Goal: Transaction & Acquisition: Download file/media

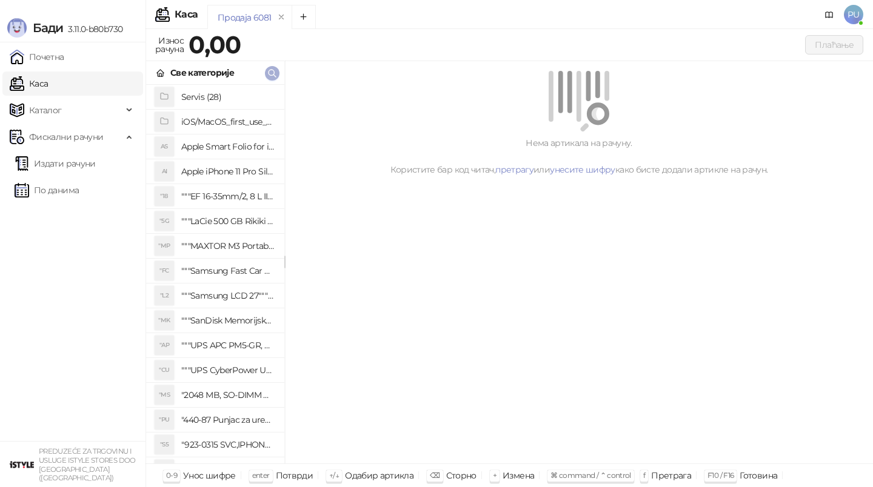
click at [272, 78] on span "button" at bounding box center [272, 73] width 10 height 12
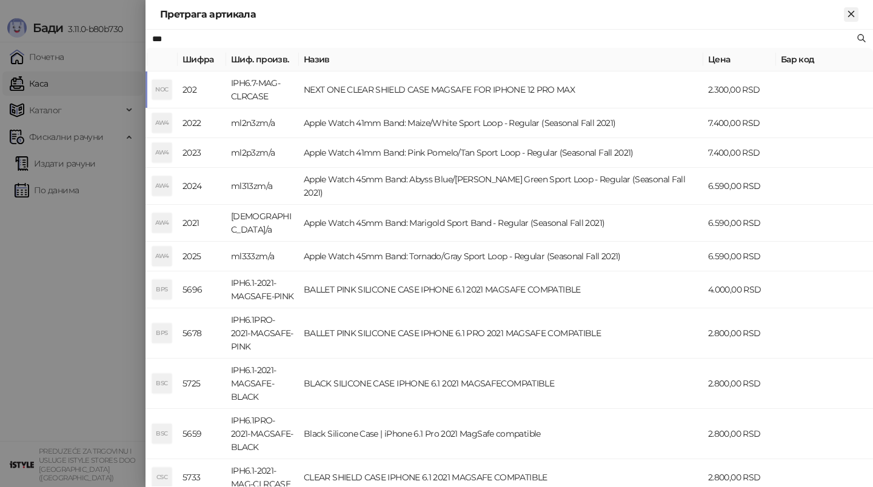
type input "***"
click at [850, 12] on icon "Close" at bounding box center [850, 13] width 5 height 5
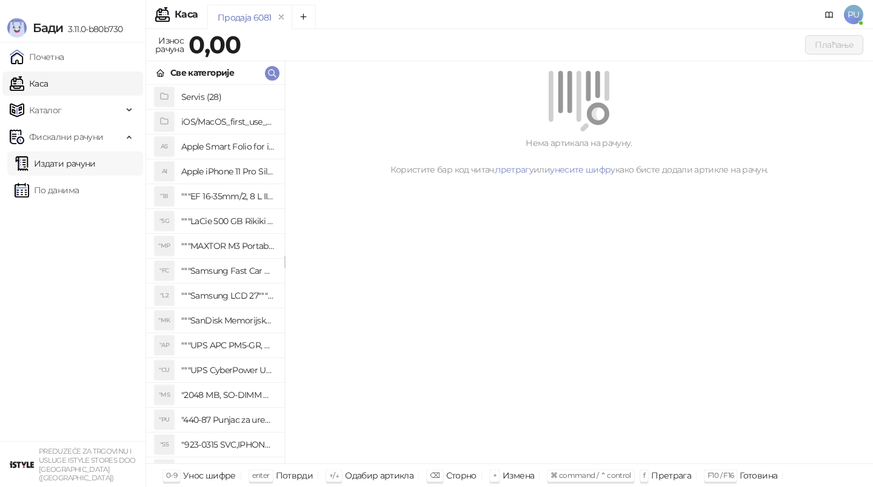
click at [81, 161] on link "Издати рачуни" at bounding box center [55, 164] width 81 height 24
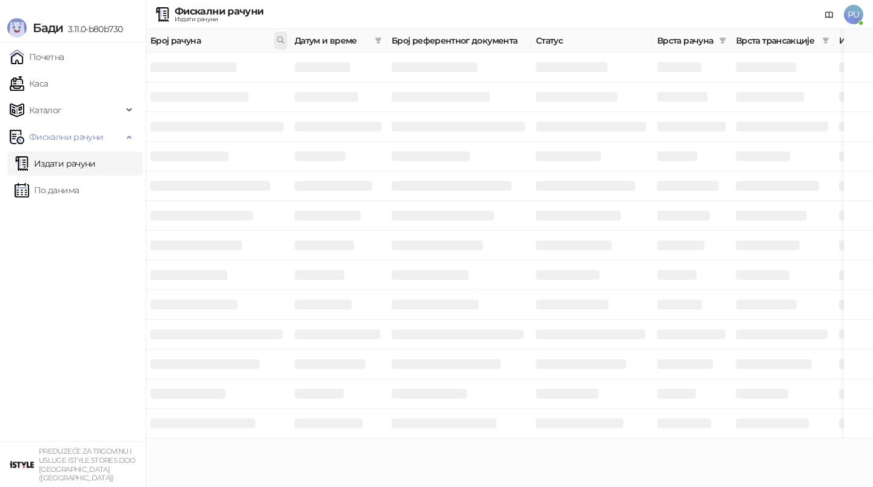
click at [283, 44] on icon at bounding box center [280, 40] width 8 height 8
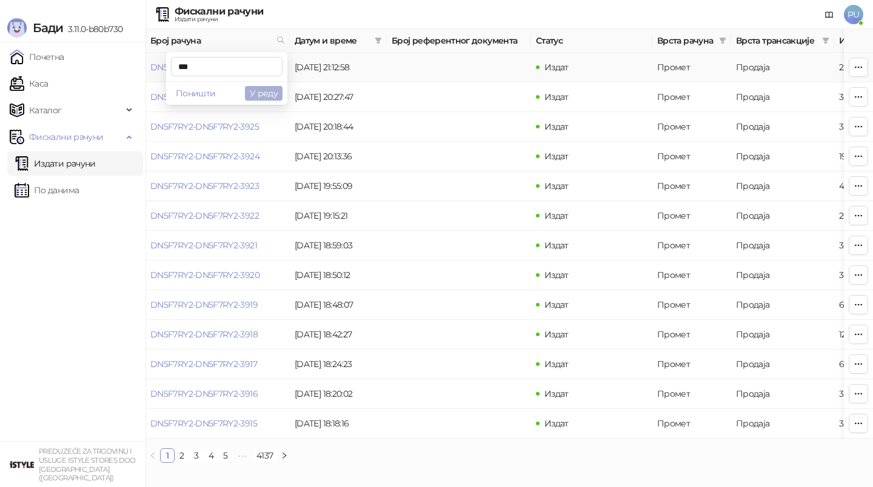
type input "***"
click at [266, 94] on button "У реду" at bounding box center [264, 93] width 38 height 15
click at [272, 452] on icon "right" at bounding box center [275, 455] width 7 height 7
click at [232, 68] on link "DN5F7RY2-DN5F7RY2-202" at bounding box center [202, 67] width 104 height 11
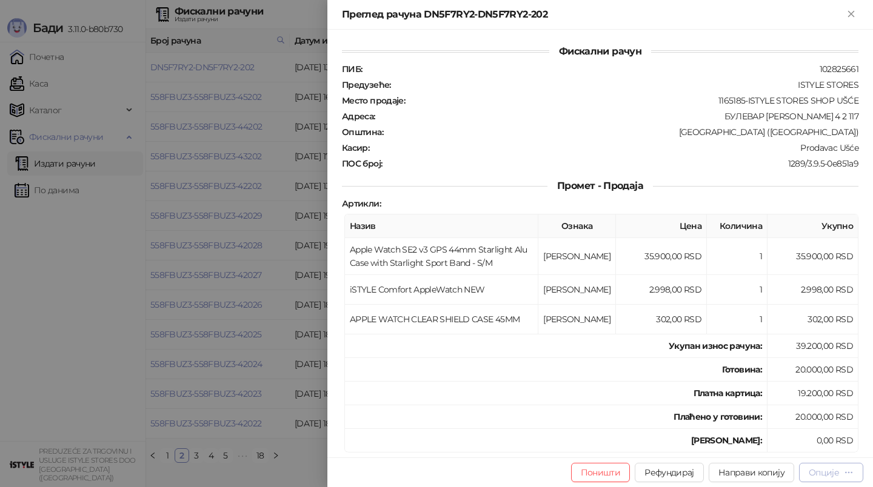
click at [842, 475] on div "Опције" at bounding box center [831, 473] width 45 height 12
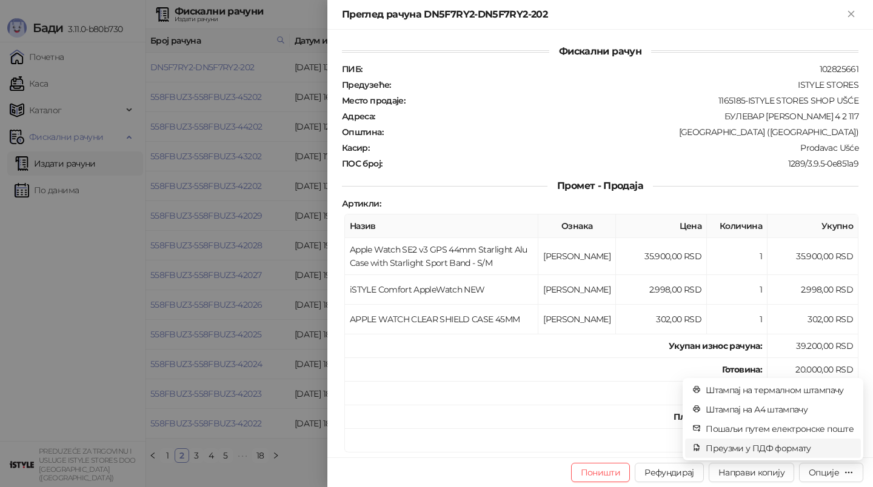
click at [744, 445] on span "Преузми у ПДФ формату" at bounding box center [780, 448] width 148 height 13
